Goal: Information Seeking & Learning: Learn about a topic

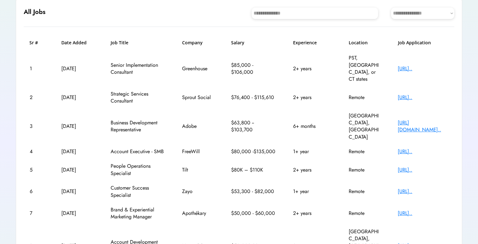
scroll to position [71, 0]
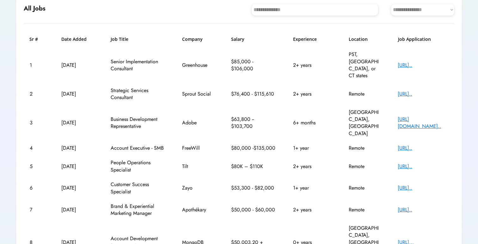
click at [410, 155] on div "5 [DATE] People Operations Specialist Tilt $80K – $110K 2+ years Remote [URL].." at bounding box center [239, 166] width 430 height 22
click at [416, 144] on div "[URL].." at bounding box center [422, 147] width 51 height 7
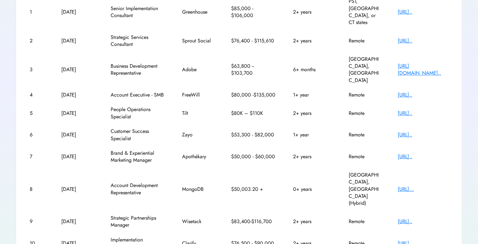
scroll to position [125, 0]
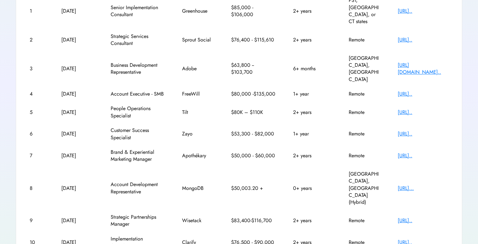
click at [402, 184] on div "[URL]..." at bounding box center [422, 187] width 51 height 7
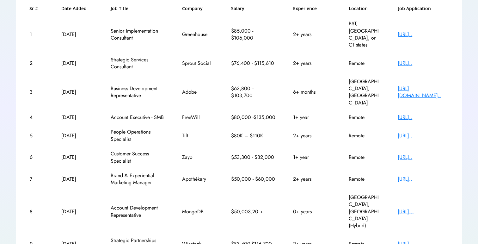
scroll to position [107, 0]
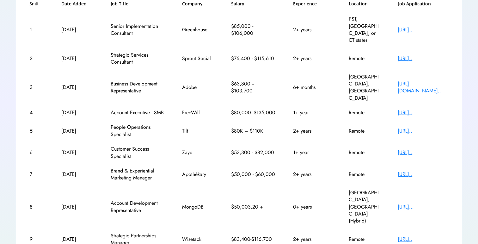
click at [414, 80] on div "[URL][DOMAIN_NAME].." at bounding box center [422, 87] width 51 height 14
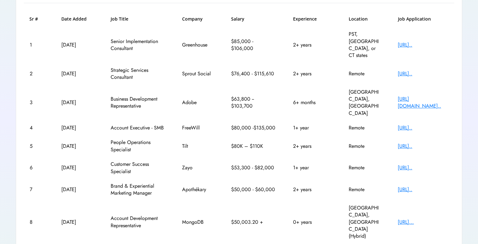
scroll to position [127, 0]
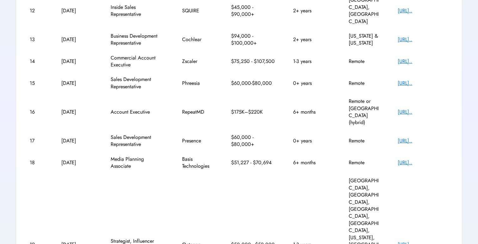
scroll to position [155, 0]
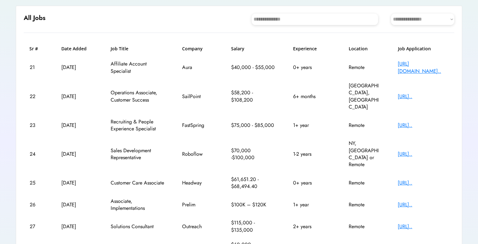
scroll to position [68, 0]
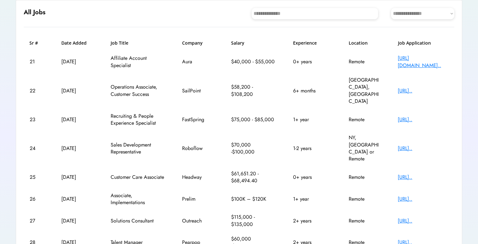
click at [410, 87] on div "[URL].." at bounding box center [422, 90] width 51 height 7
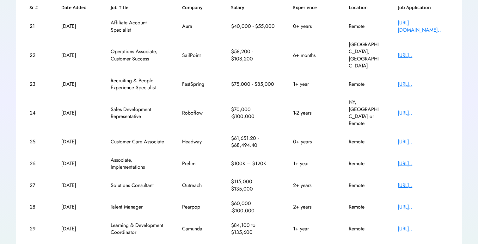
scroll to position [106, 0]
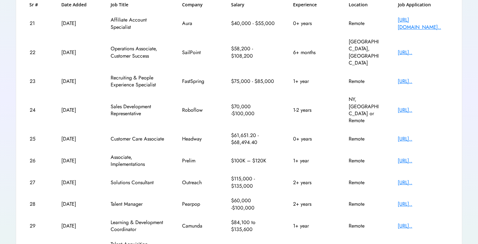
click at [196, 150] on div "26 [DATE] Associate, Implementations Prelim $100K – $120K 1+ year Remote [URL].." at bounding box center [239, 161] width 430 height 22
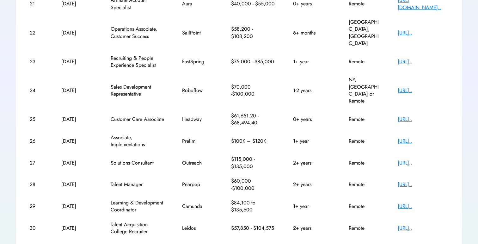
scroll to position [127, 0]
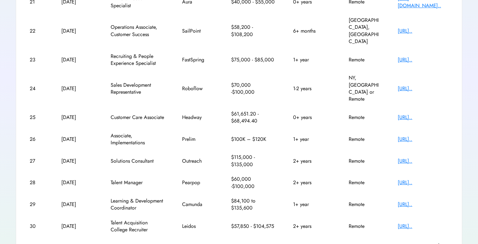
click at [407, 201] on div "[URL].." at bounding box center [422, 204] width 51 height 7
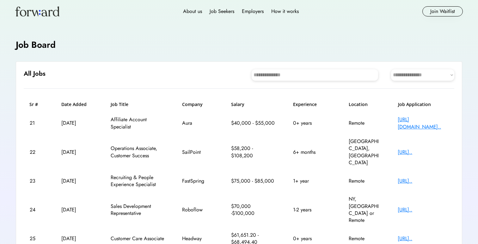
scroll to position [4, 0]
